Goal: Transaction & Acquisition: Purchase product/service

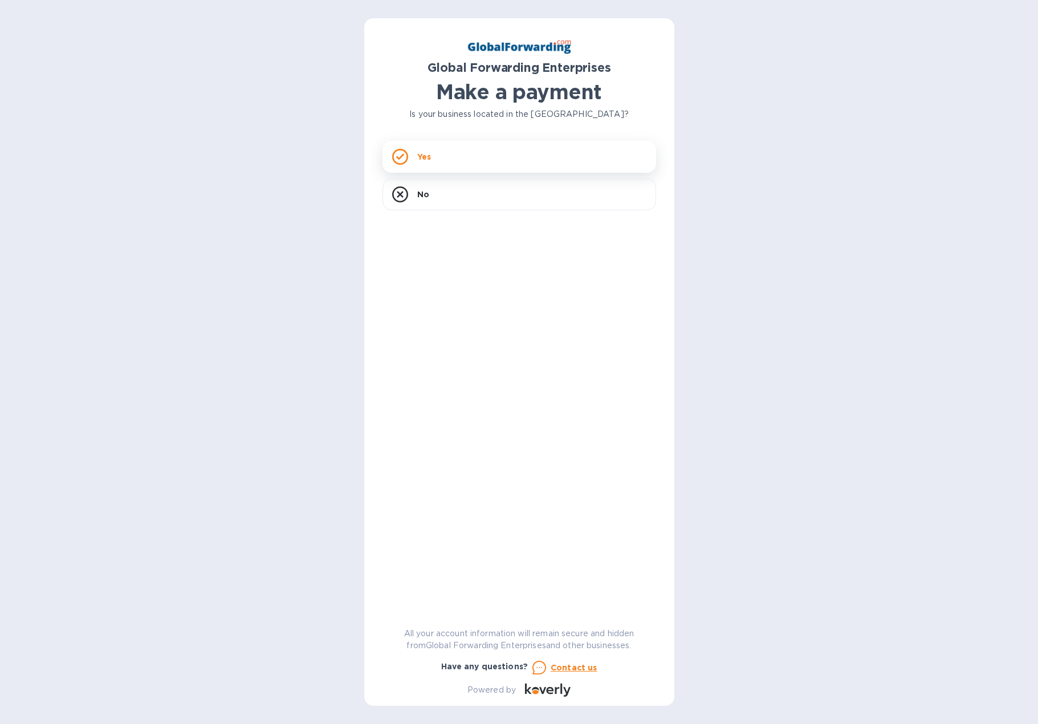
click at [489, 153] on div "Yes" at bounding box center [520, 157] width 274 height 32
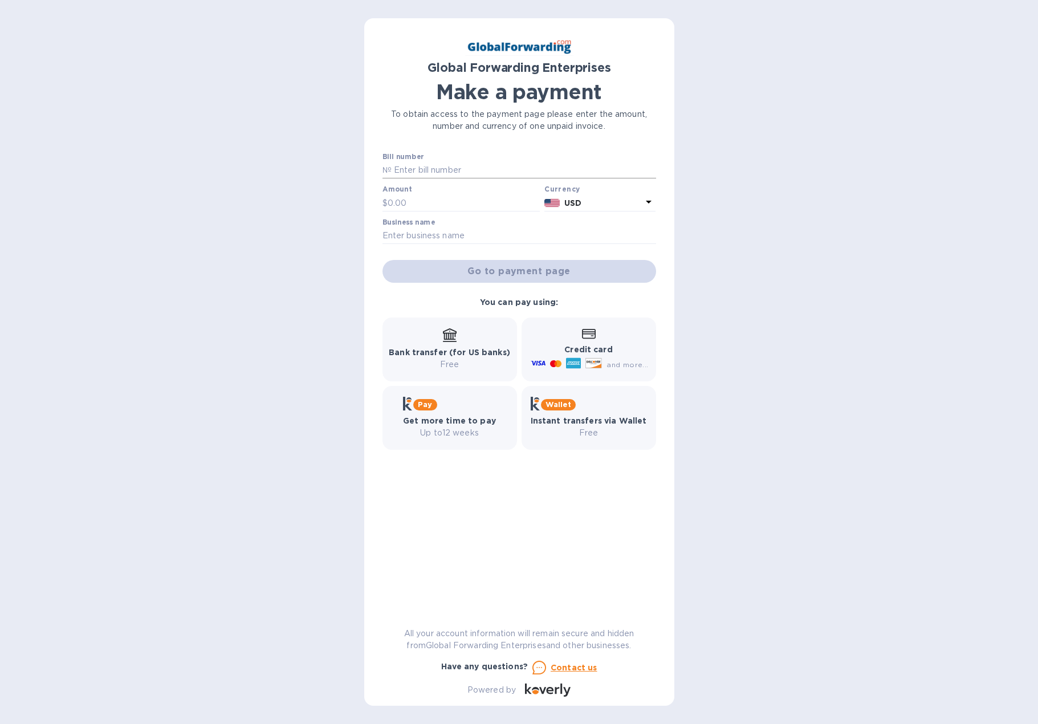
click at [458, 172] on input "text" at bounding box center [524, 170] width 265 height 17
click at [477, 170] on input "text" at bounding box center [524, 170] width 265 height 17
paste input "79694950"
type input "79694950"
click at [414, 201] on input "text" at bounding box center [464, 202] width 153 height 17
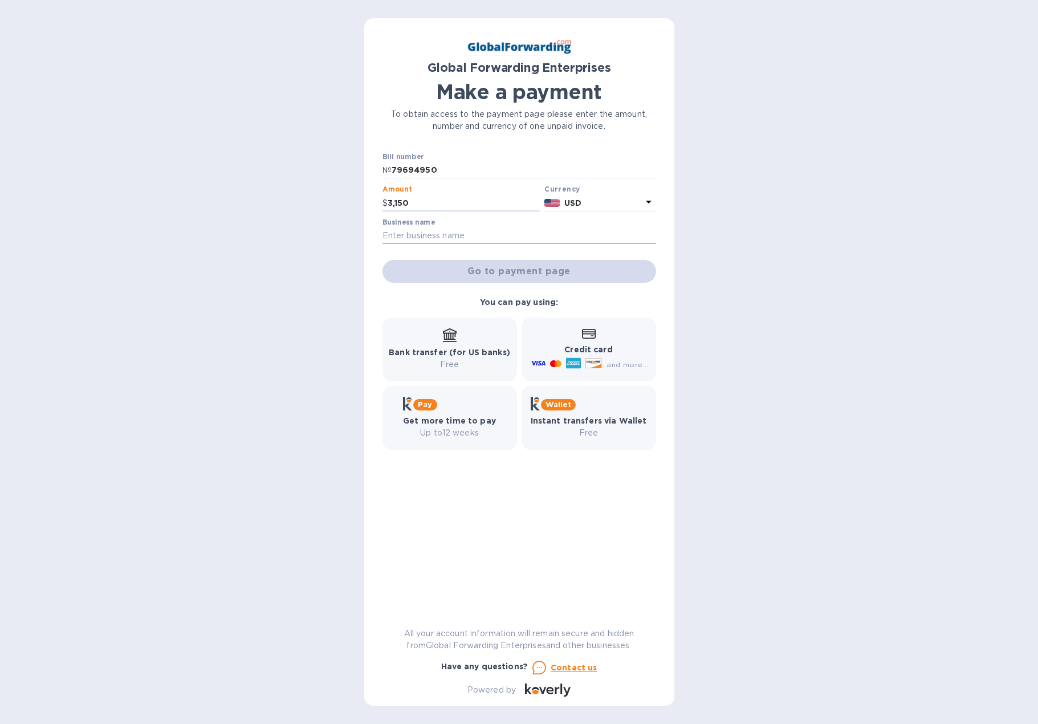
type input "3,150"
click at [472, 237] on input "text" at bounding box center [520, 235] width 274 height 17
type input "MGD Solutions"
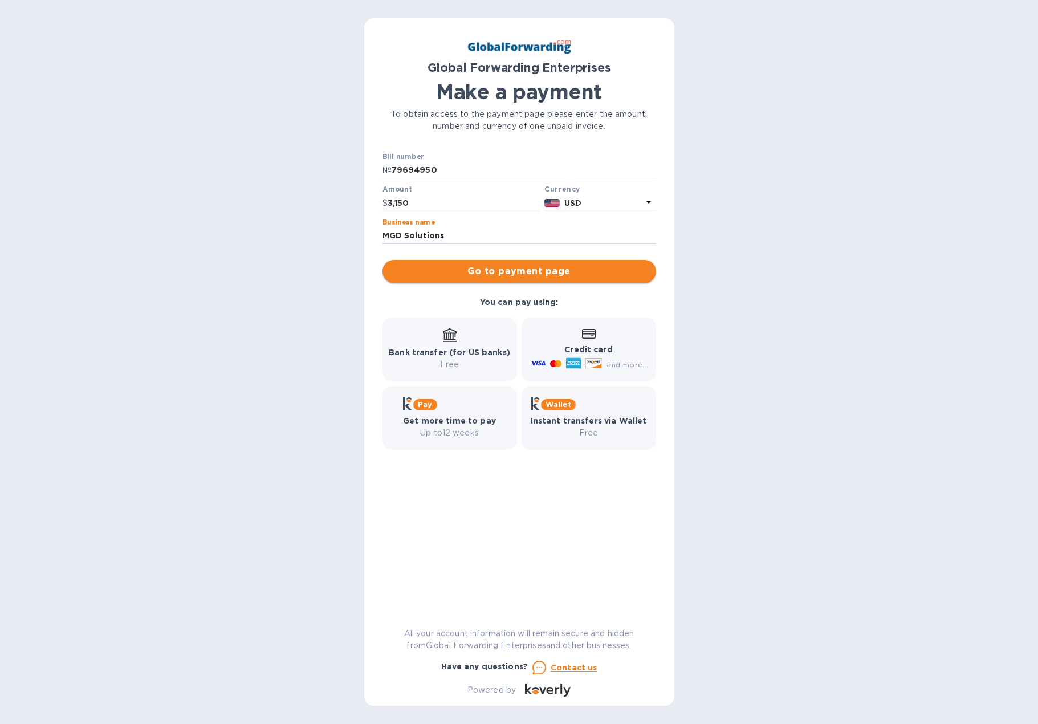
click at [501, 264] on button "Go to payment page" at bounding box center [520, 271] width 274 height 23
